Goal: Information Seeking & Learning: Learn about a topic

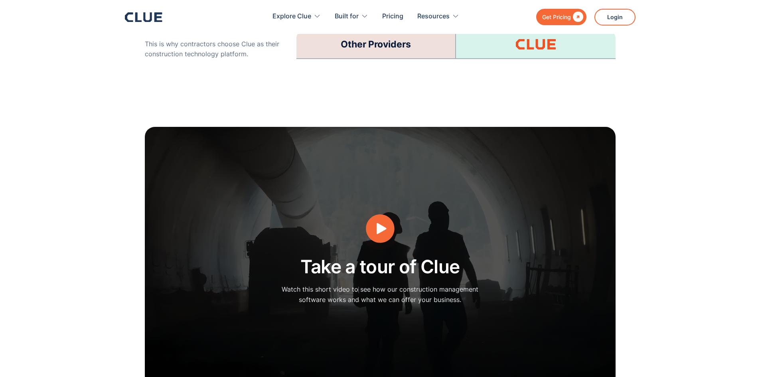
scroll to position [2073, 0]
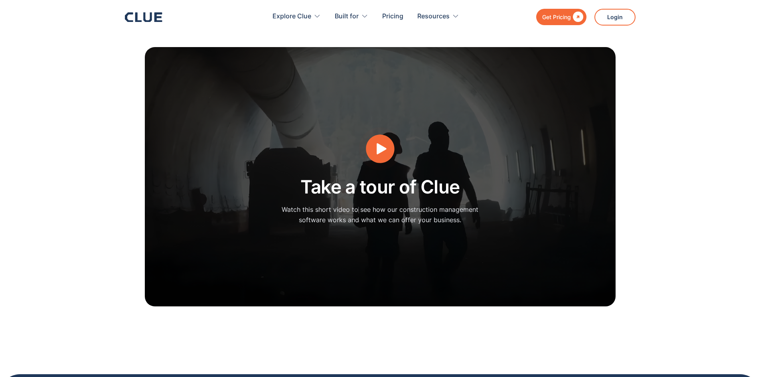
click at [378, 143] on icon "open lightbox" at bounding box center [381, 148] width 10 height 11
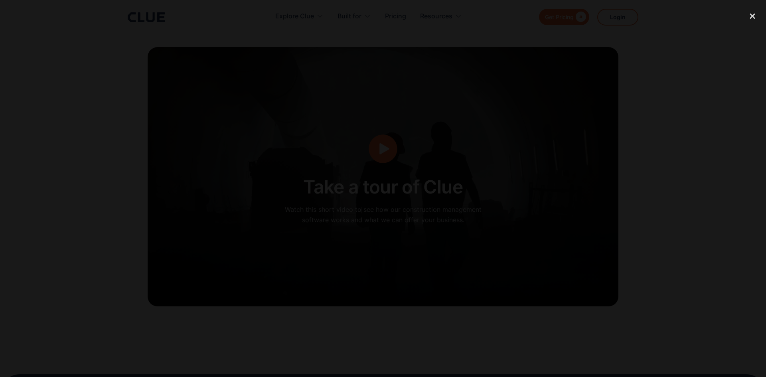
click at [81, 199] on div at bounding box center [383, 189] width 766 height 362
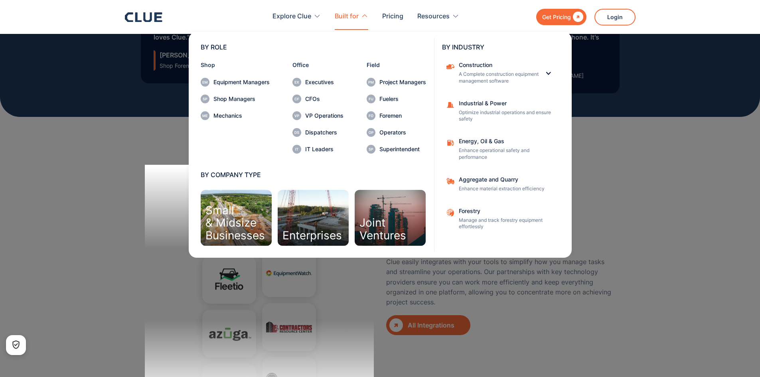
scroll to position [2720, 0]
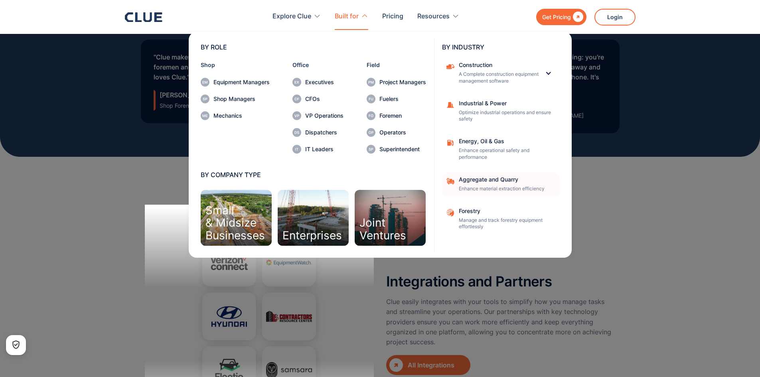
click at [494, 179] on div "Aggregate and Quarry" at bounding box center [507, 180] width 96 height 6
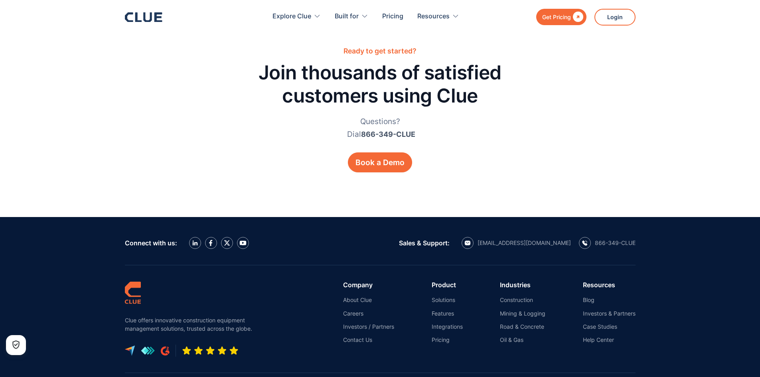
scroll to position [2592, 0]
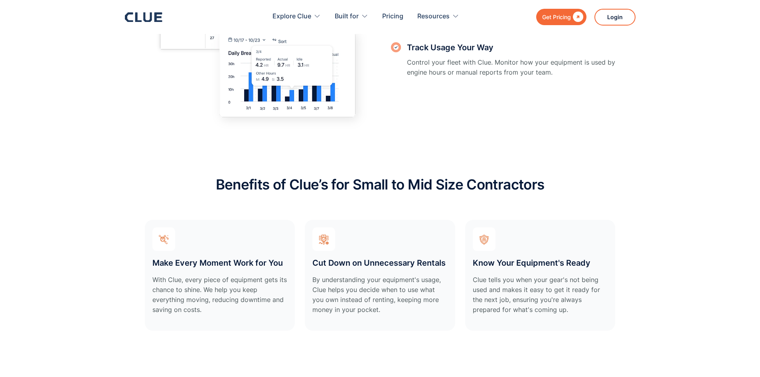
scroll to position [1276, 0]
